Goal: Answer question/provide support

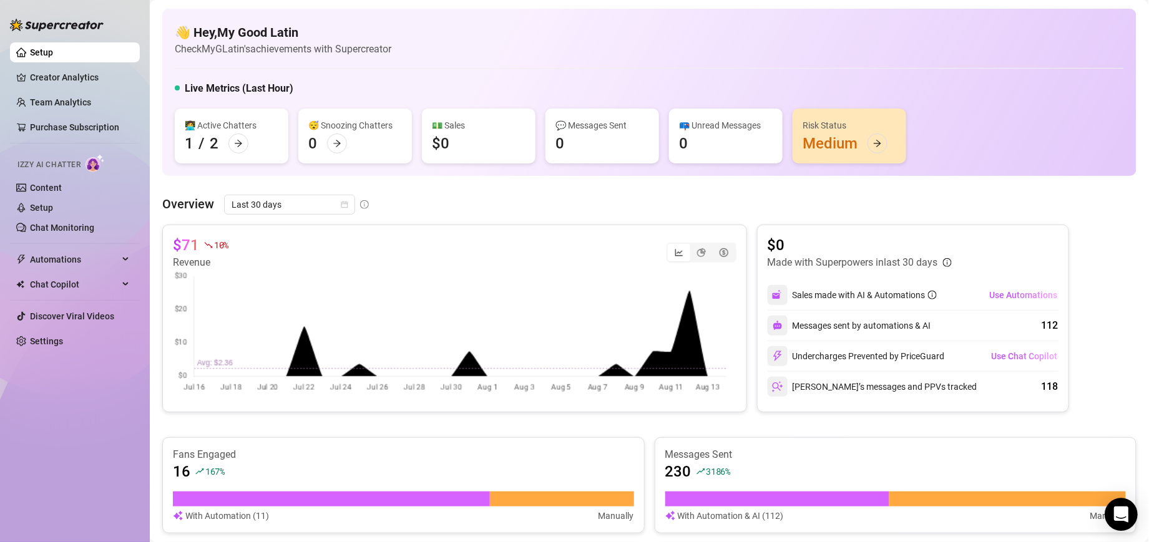
click at [1116, 513] on icon "Open Intercom Messenger" at bounding box center [1121, 515] width 16 height 16
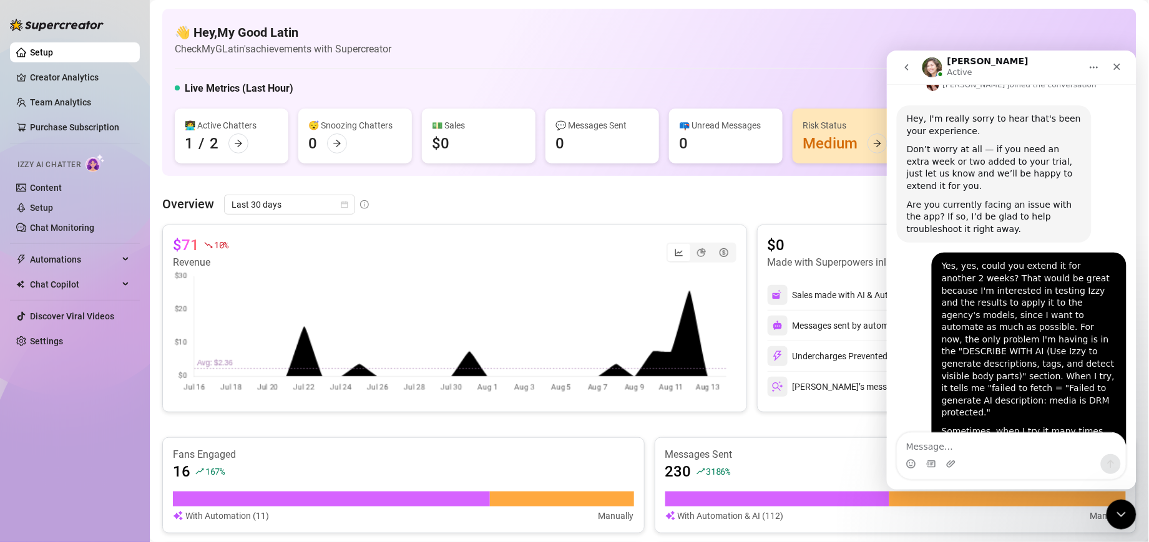
click at [953, 449] on textarea "Message…" at bounding box center [1011, 443] width 228 height 21
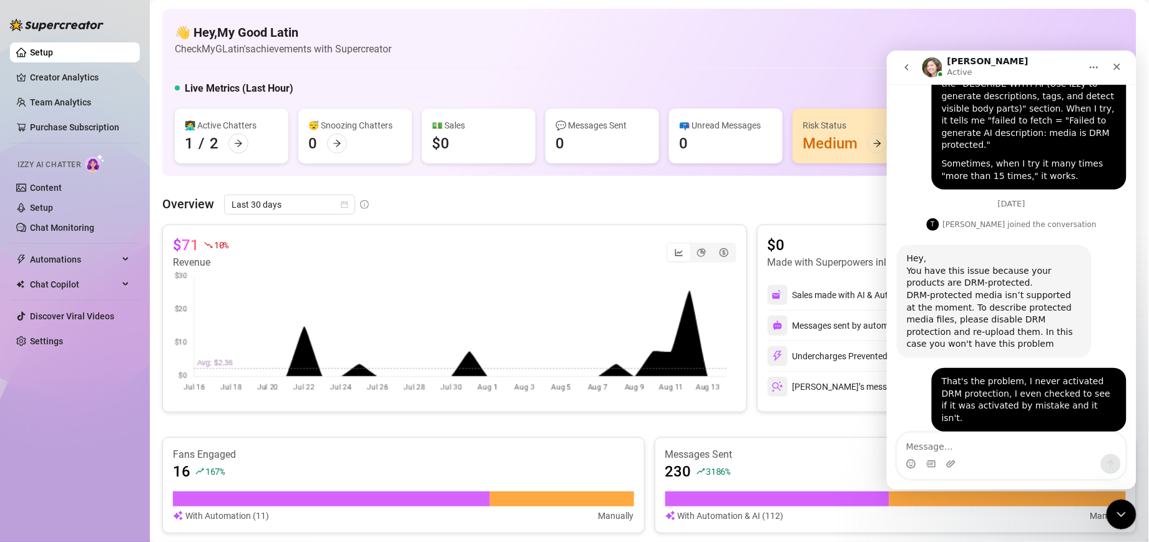
type textarea "Hi, [PERSON_NAME] is stuck and doesn't respond to chat messages."
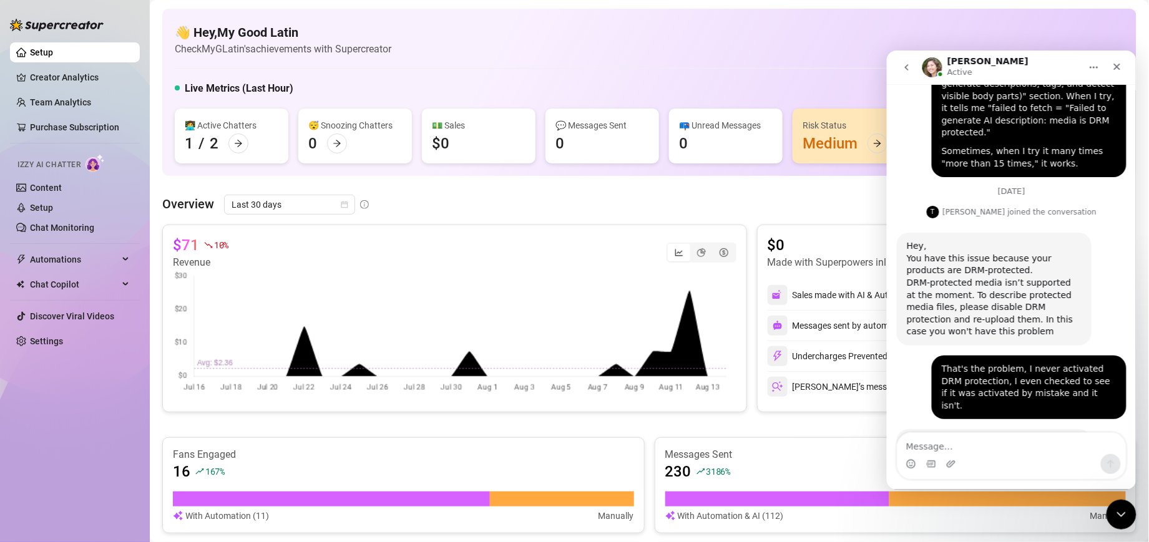
scroll to position [1525, 0]
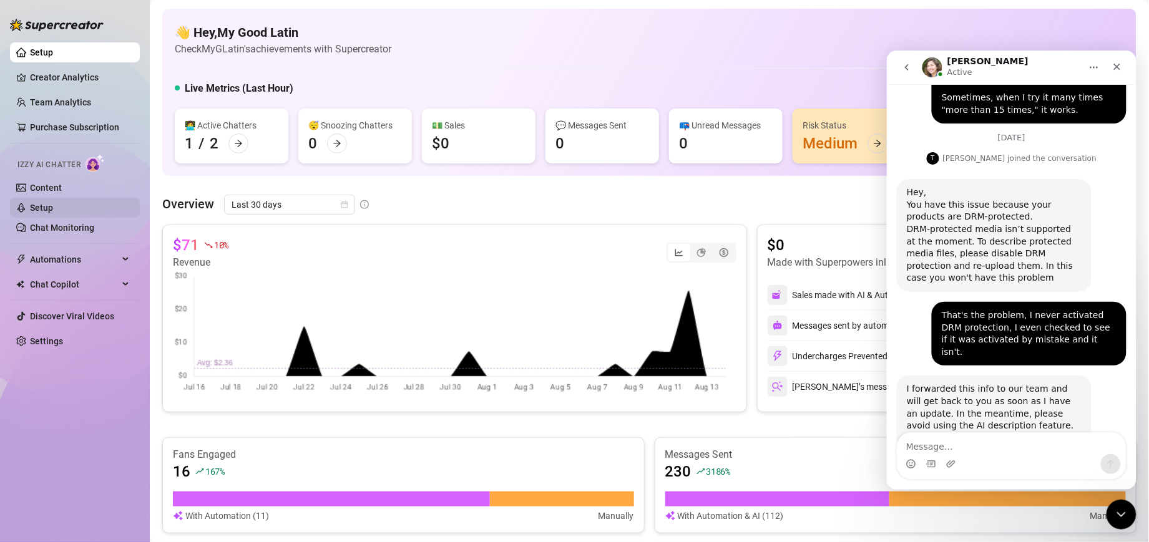
click at [53, 213] on link "Setup" at bounding box center [41, 208] width 23 height 10
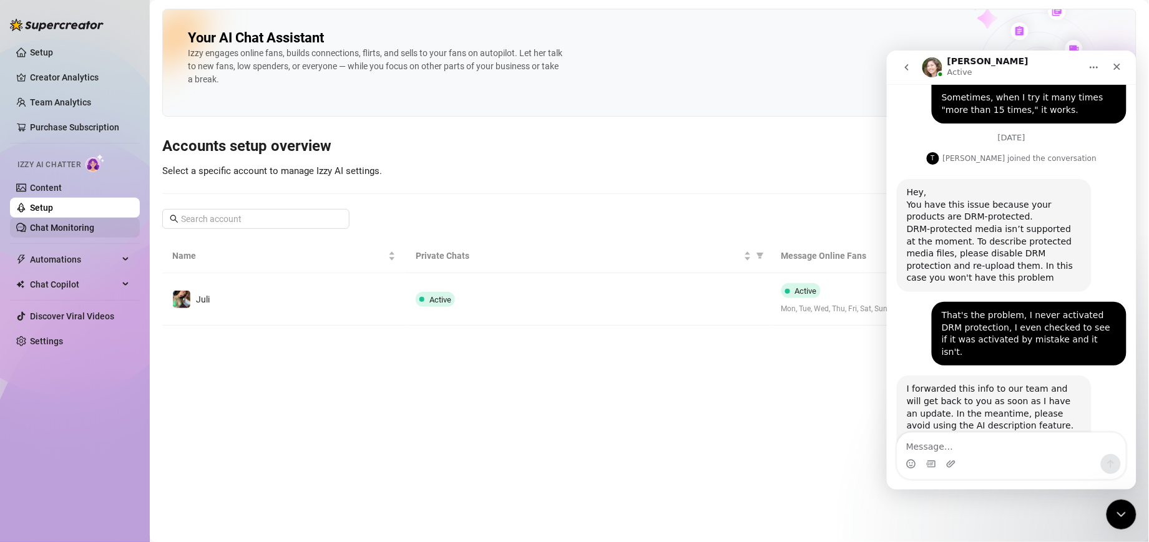
click at [64, 231] on link "Chat Monitoring" at bounding box center [62, 228] width 64 height 10
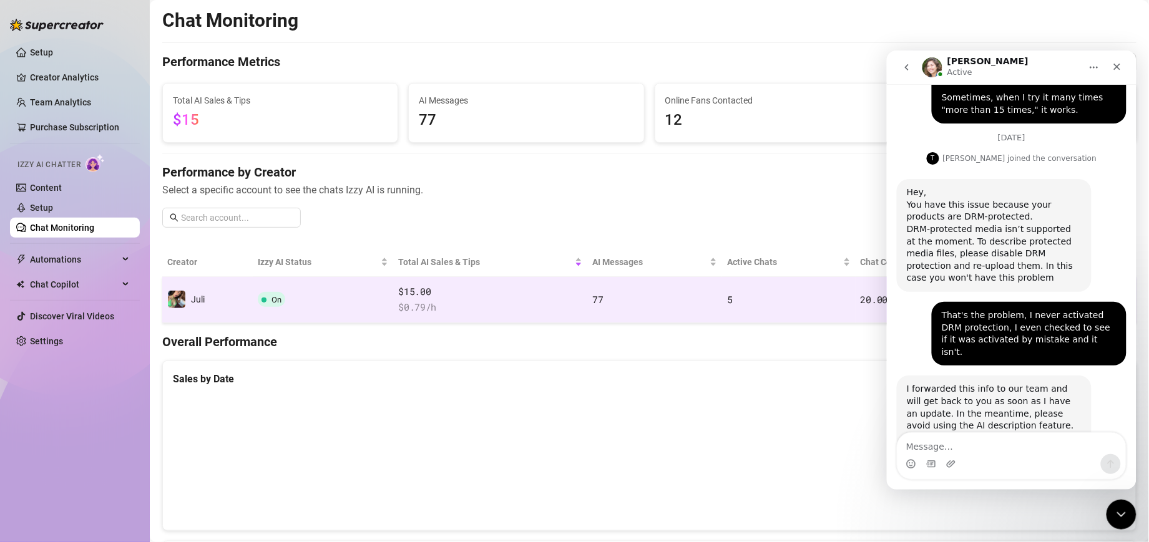
click at [283, 297] on span "On" at bounding box center [271, 299] width 27 height 15
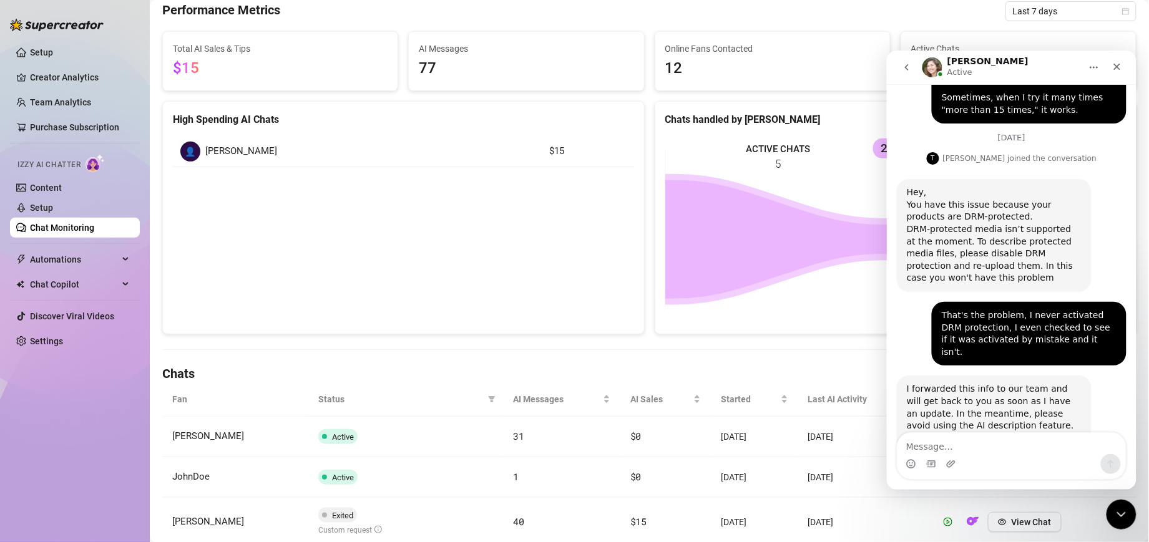
scroll to position [265, 0]
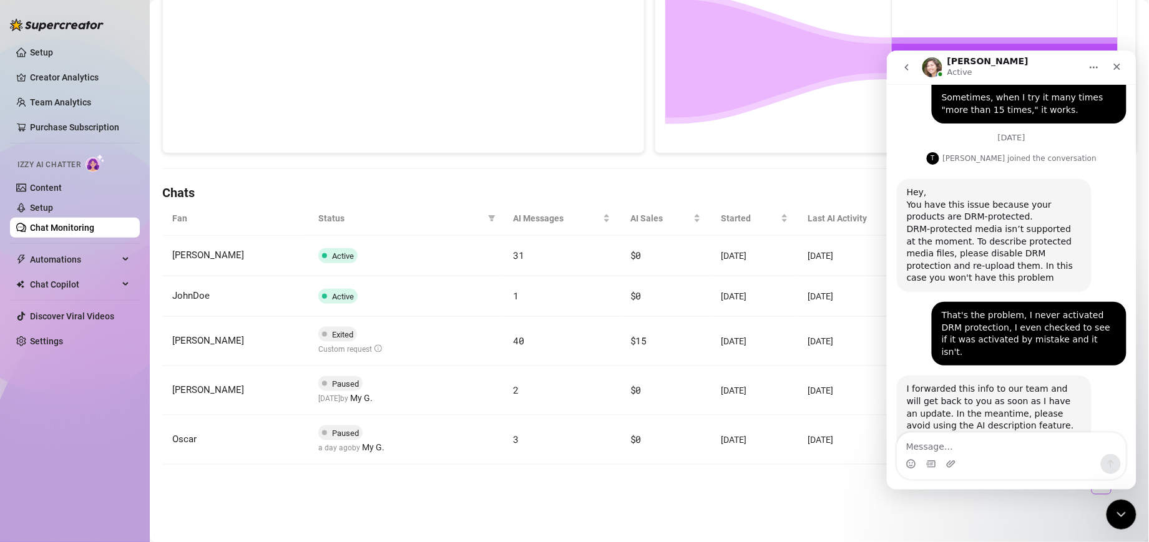
click at [809, 487] on ul "1" at bounding box center [649, 485] width 974 height 20
click at [1114, 64] on icon "Close" at bounding box center [1117, 66] width 10 height 10
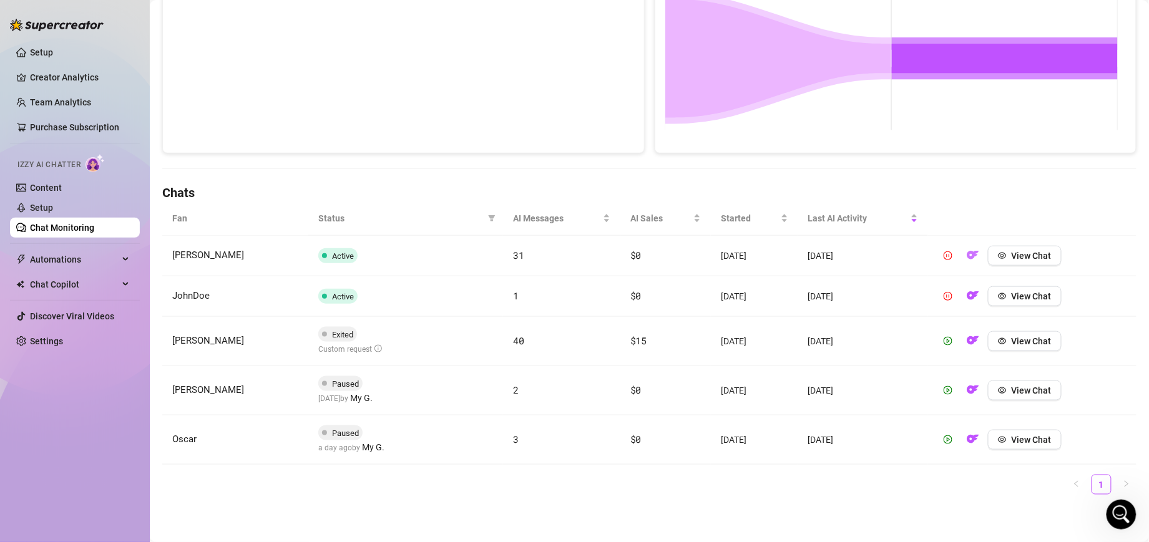
scroll to position [1525, 0]
click at [944, 296] on icon "pause-circle" at bounding box center [948, 296] width 9 height 9
click at [944, 253] on icon "pause-circle" at bounding box center [948, 256] width 9 height 9
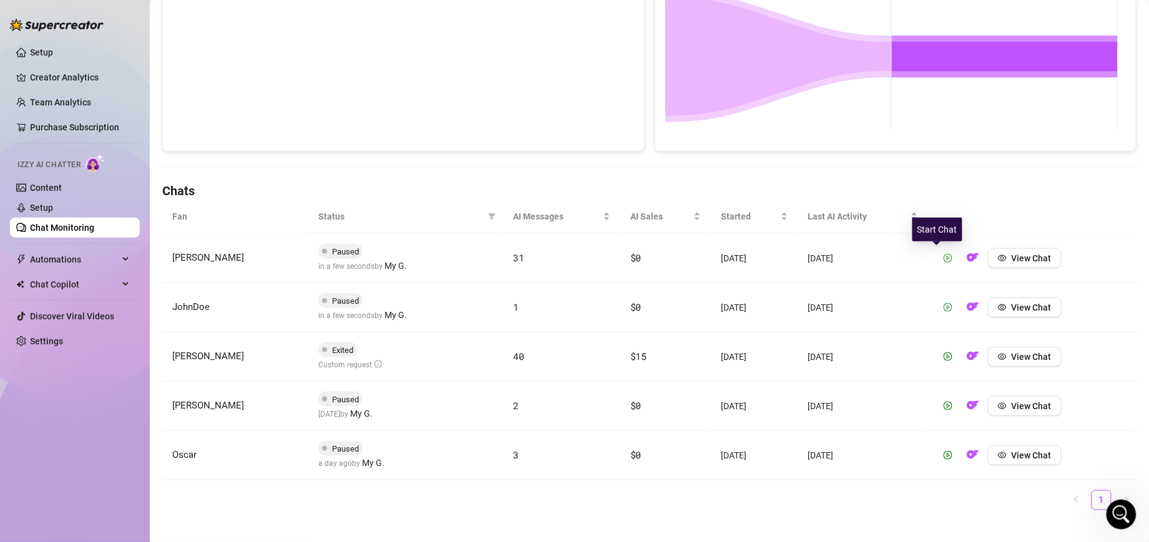
click at [944, 257] on icon "play-circle" at bounding box center [948, 258] width 9 height 9
click at [944, 311] on icon "play-circle" at bounding box center [948, 307] width 9 height 9
